Goal: Contribute content

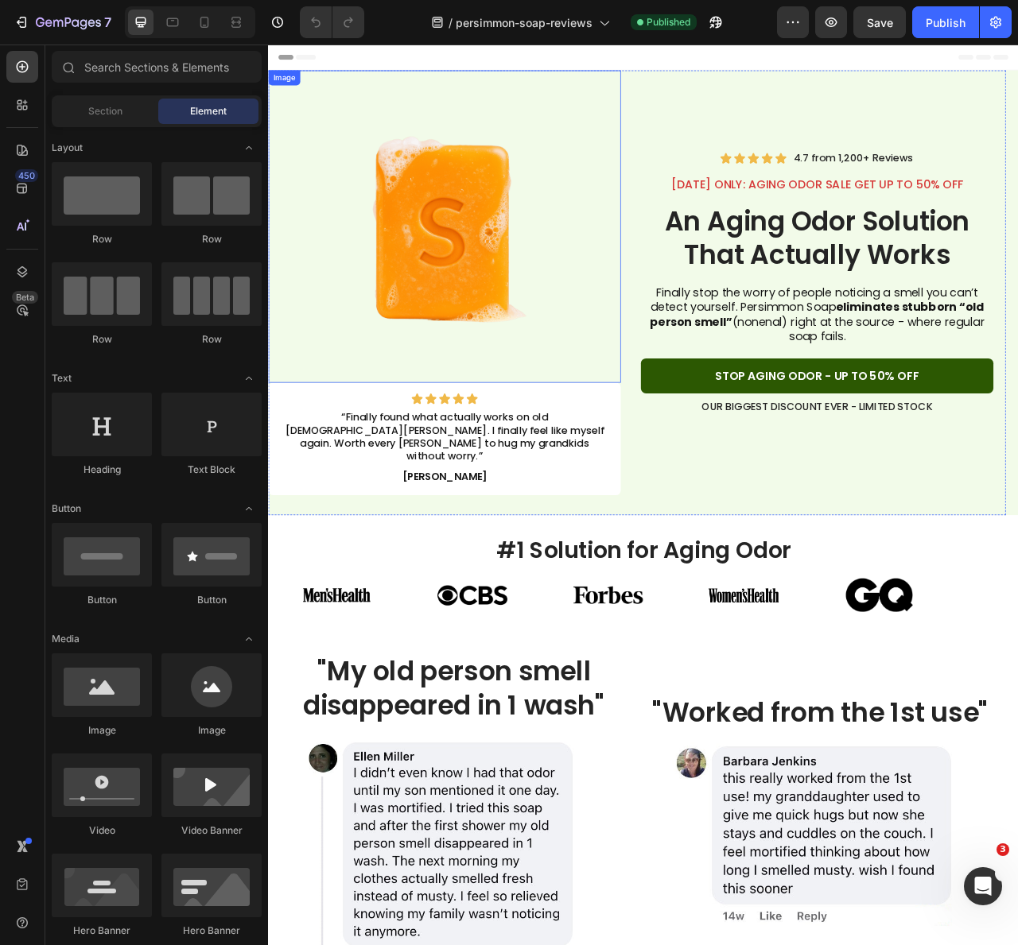
drag, startPoint x: 397, startPoint y: 369, endPoint x: 359, endPoint y: 360, distance: 39.1
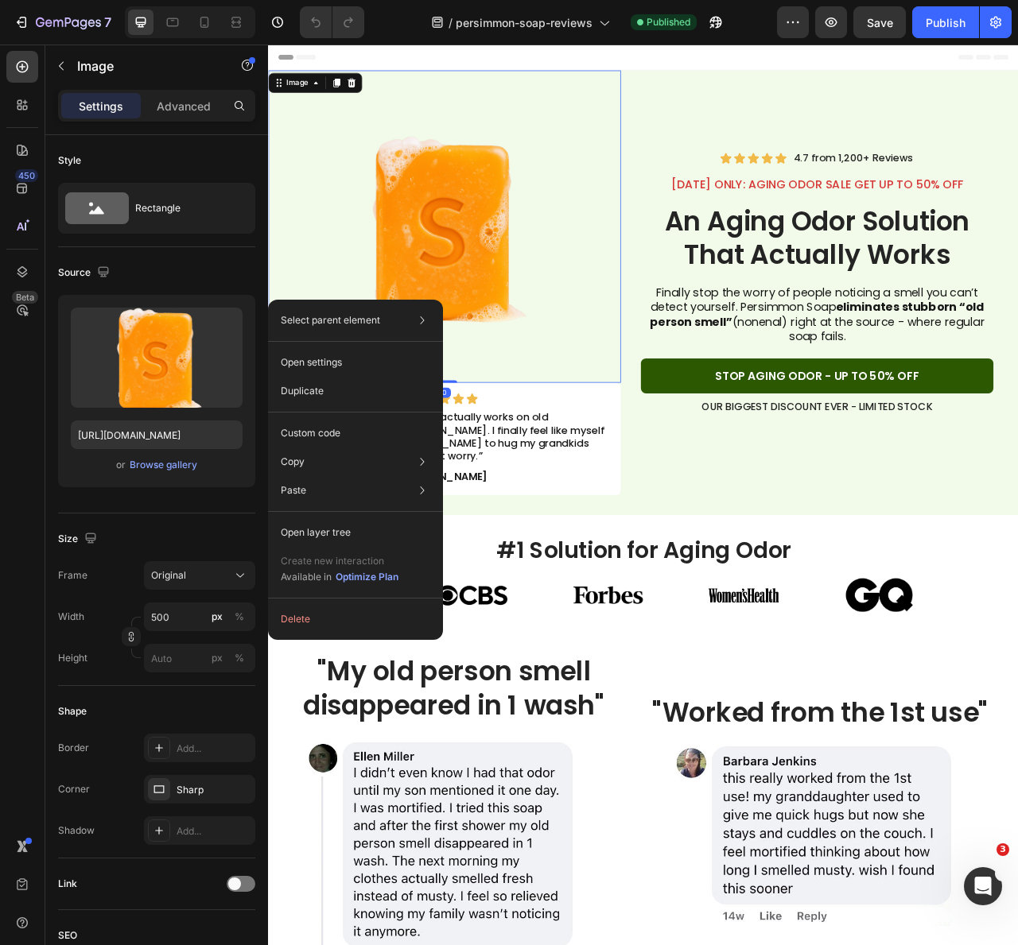
drag, startPoint x: 359, startPoint y: 360, endPoint x: 724, endPoint y: 207, distance: 396.6
click at [707, 228] on div at bounding box center [492, 275] width 448 height 397
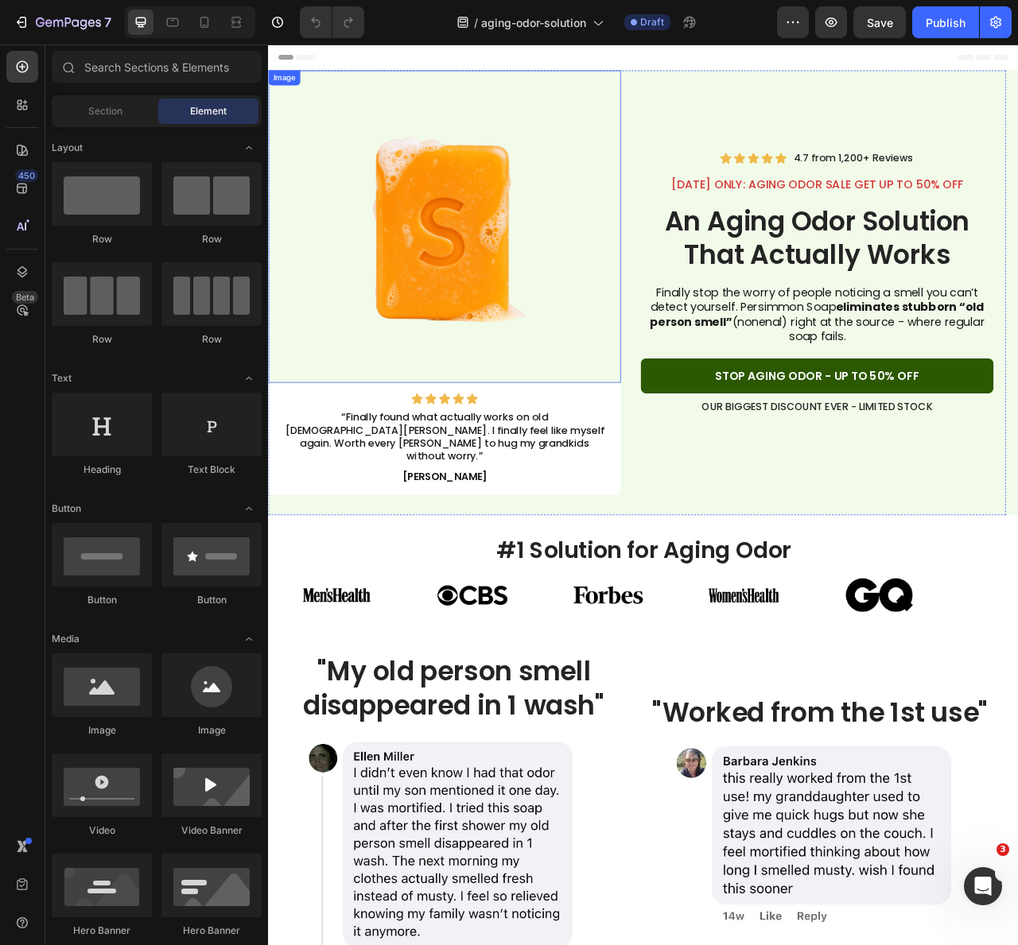
click at [488, 216] on img at bounding box center [491, 275] width 397 height 397
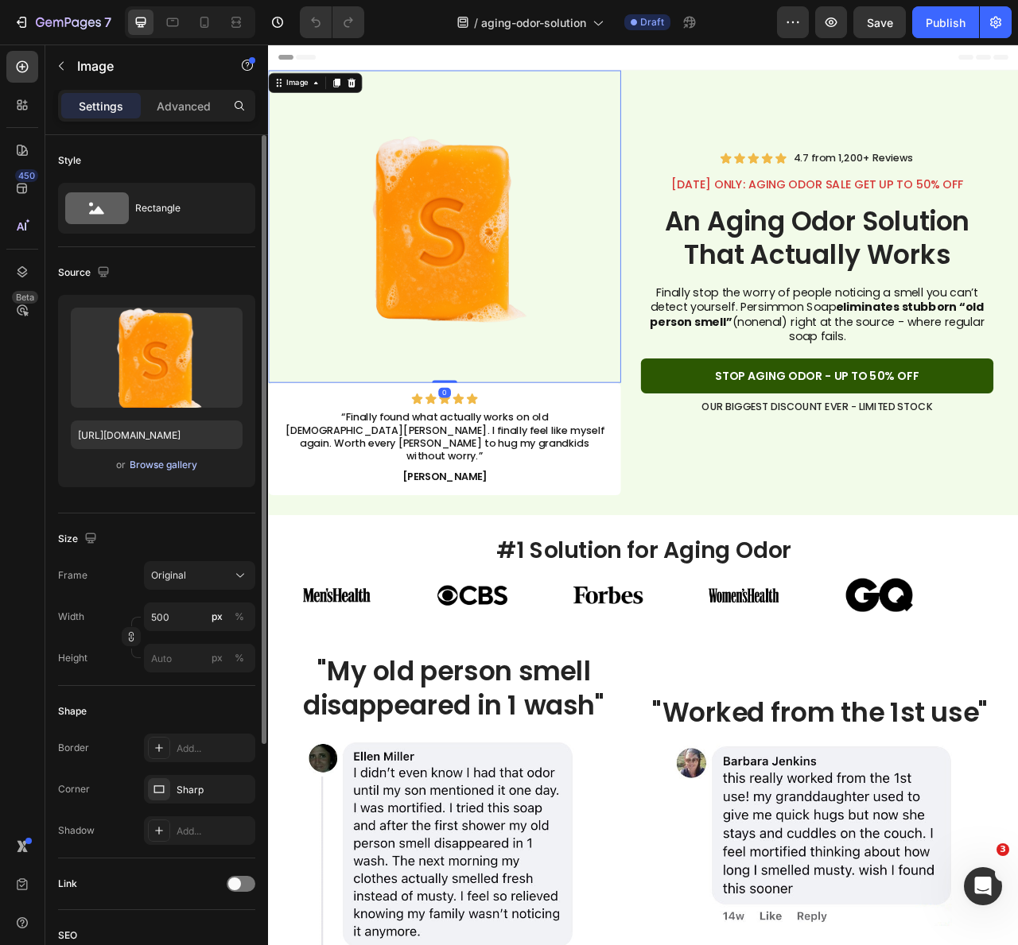
click at [191, 463] on div "Browse gallery" at bounding box center [164, 465] width 68 height 14
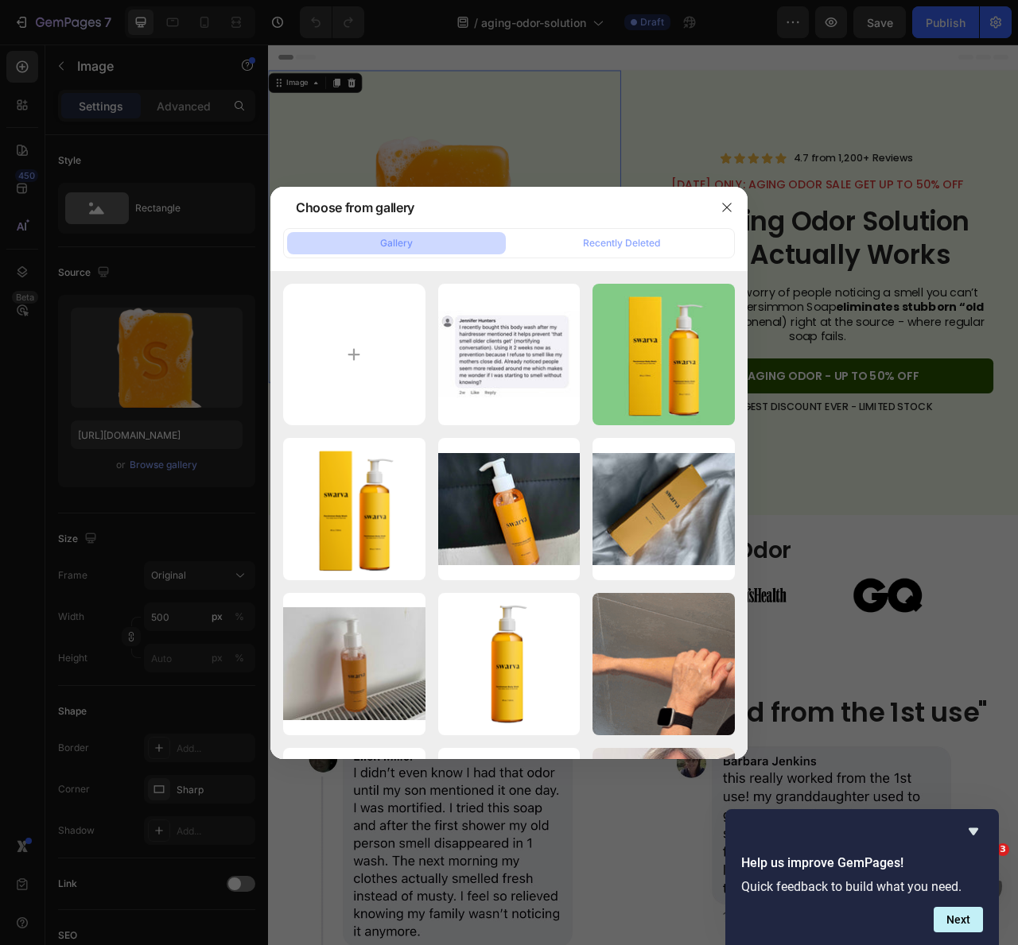
click at [203, 451] on div at bounding box center [509, 472] width 1018 height 945
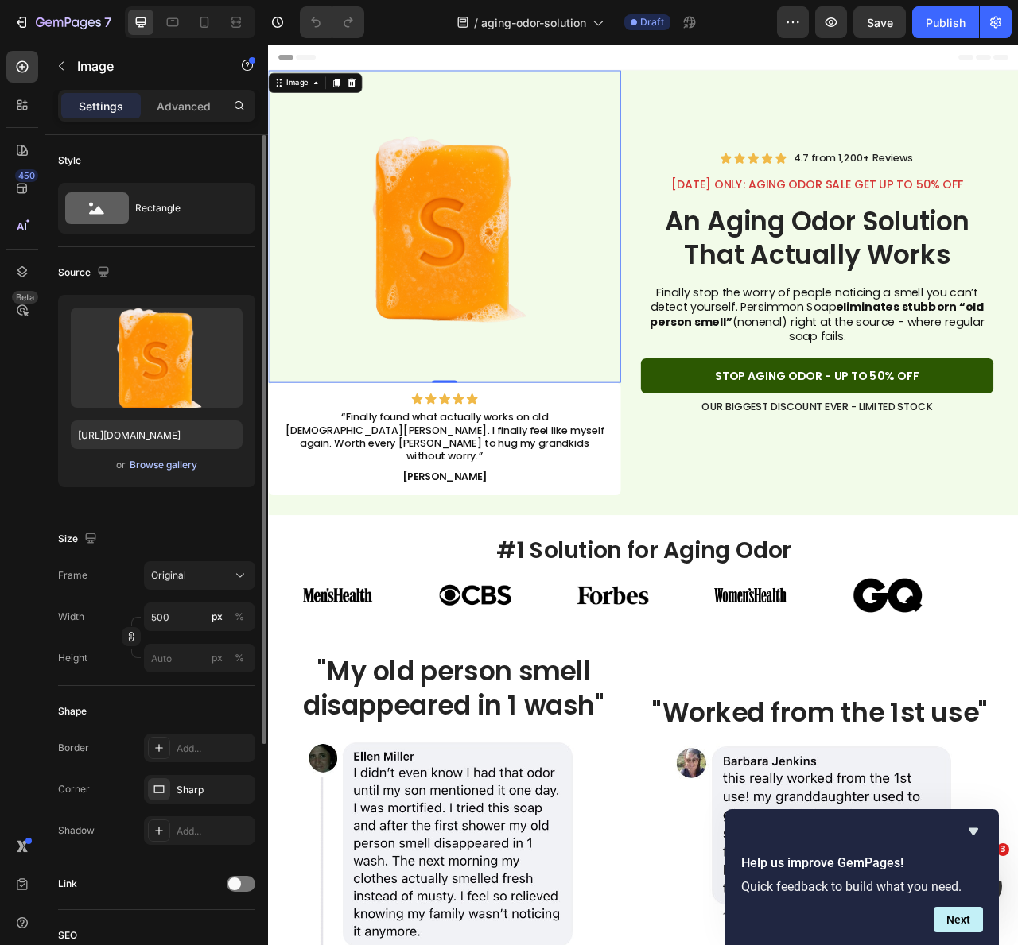
click at [176, 461] on div "Browse gallery" at bounding box center [164, 465] width 68 height 14
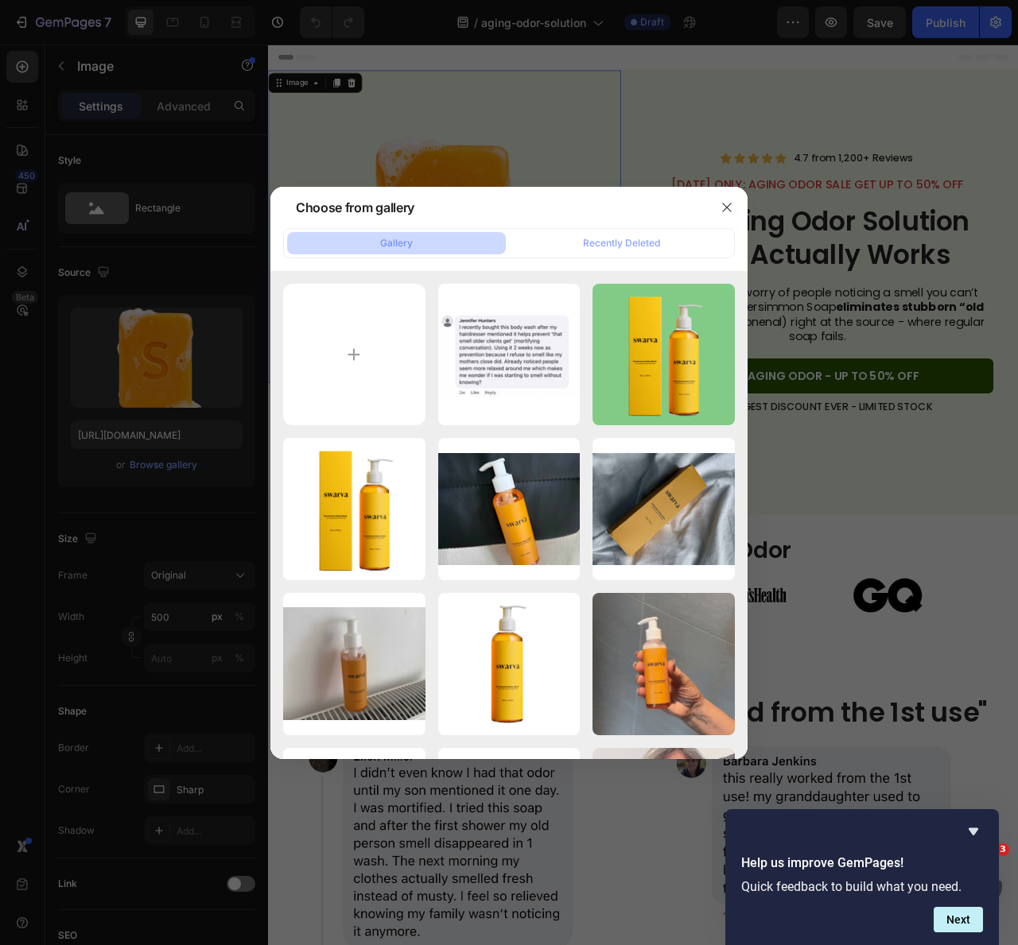
type input "C:\fakepath\Swarva Photos.jpg"
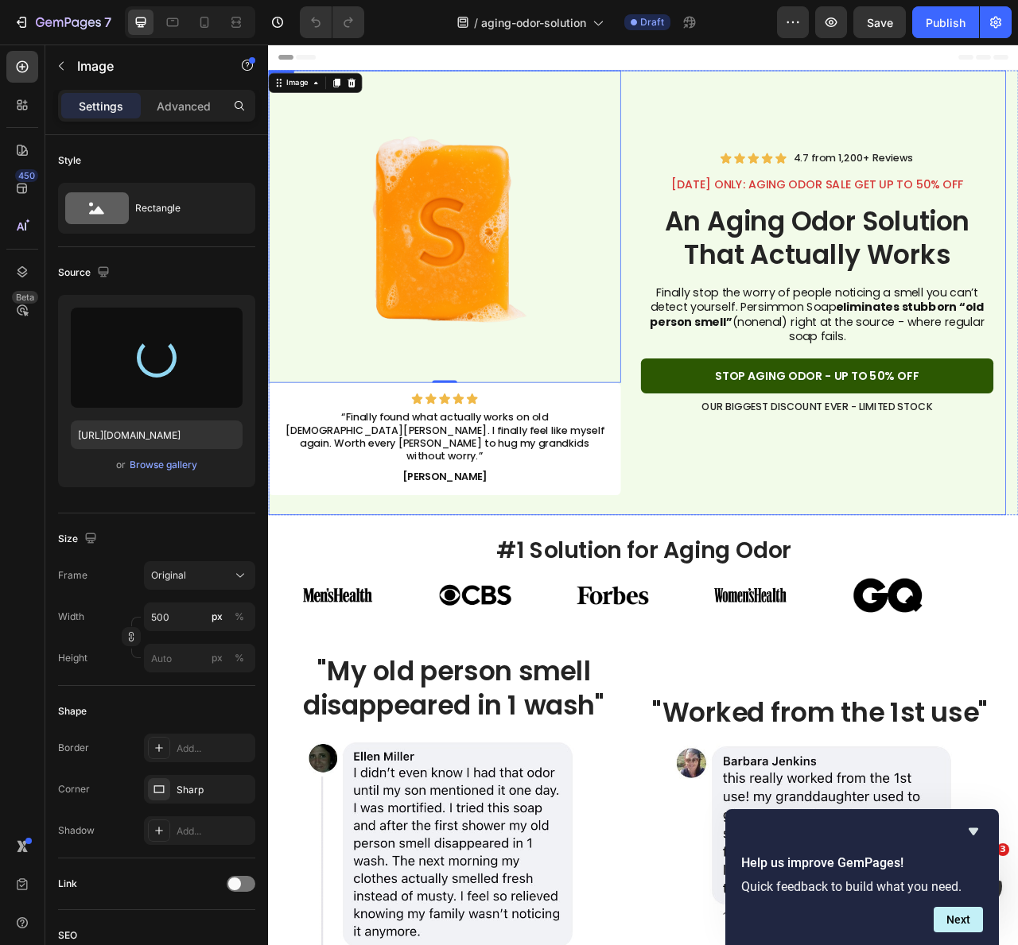
type input "https://cdn.shopify.com/s/files/1/0704/8006/8766/files/gempages_564479146948821…"
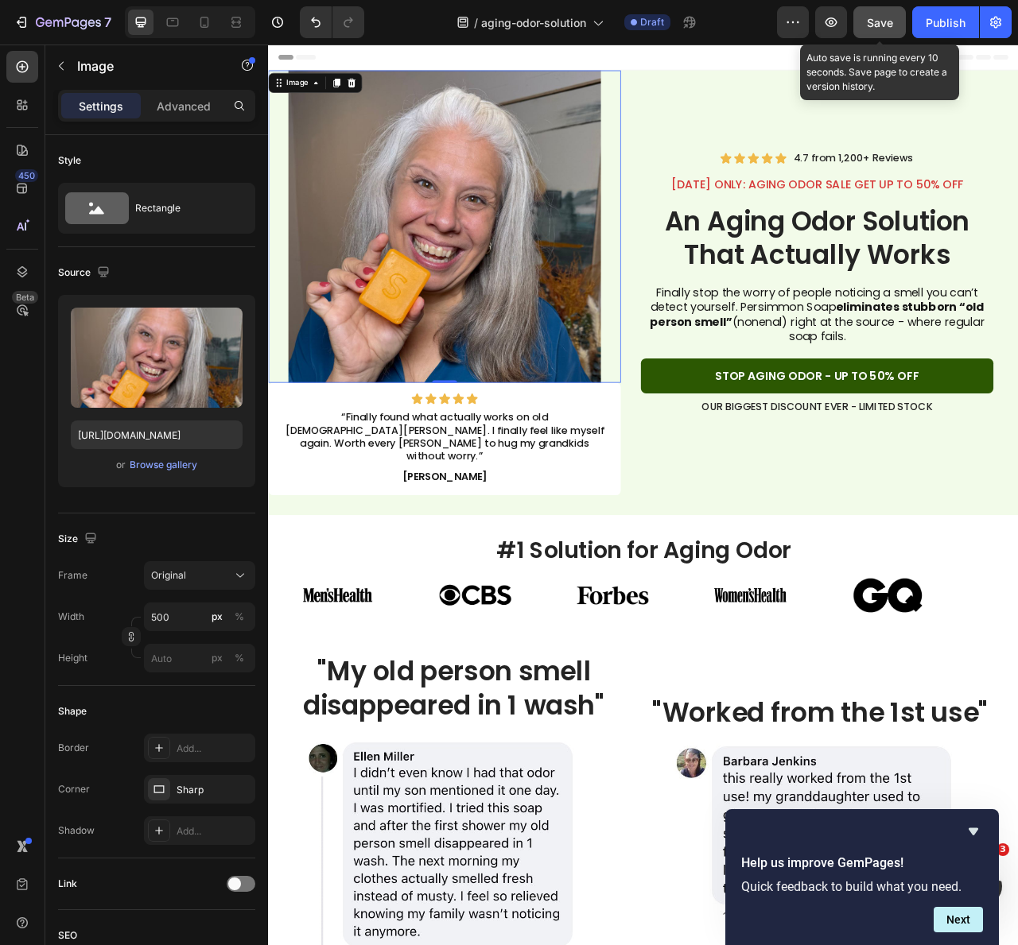
click at [867, 16] on span "Save" at bounding box center [880, 23] width 26 height 14
